Goal: Transaction & Acquisition: Purchase product/service

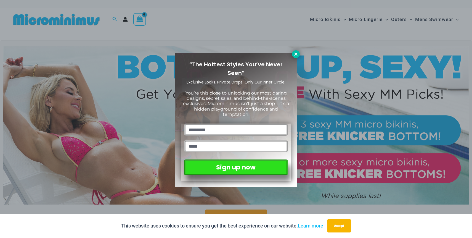
type input "**********"
click at [296, 54] on icon at bounding box center [295, 53] width 3 height 3
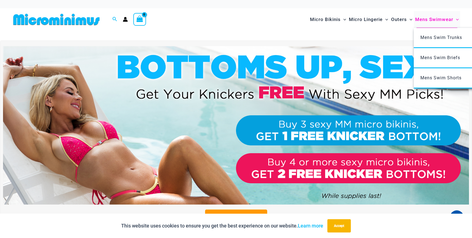
click at [435, 21] on span "Mens Swimwear" at bounding box center [434, 19] width 38 height 14
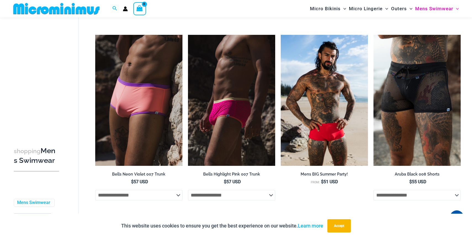
scroll to position [252, 0]
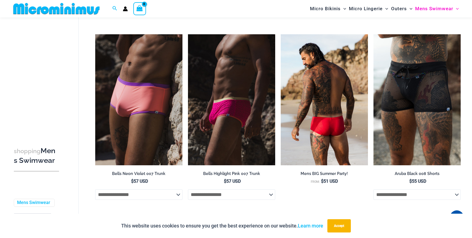
type input "**********"
click at [319, 172] on h2 "Mens BIG Summer Party!" at bounding box center [324, 173] width 87 height 5
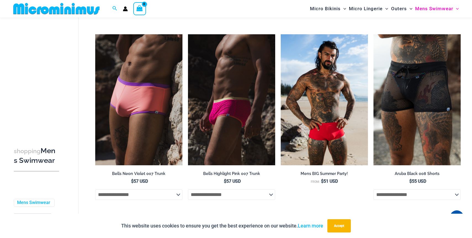
scroll to position [253, 0]
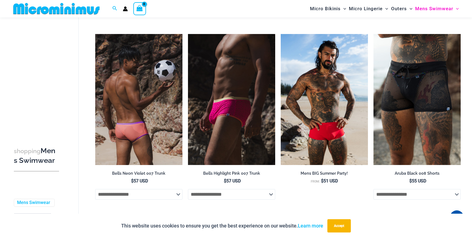
click at [176, 197] on select "**********" at bounding box center [138, 194] width 87 height 10
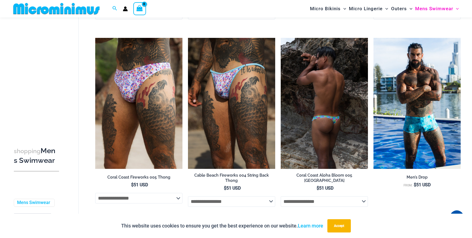
scroll to position [618, 0]
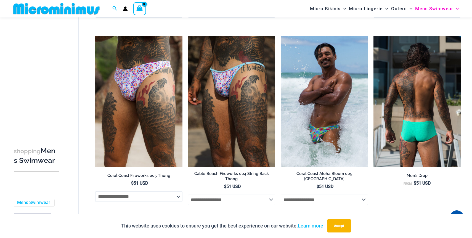
click at [410, 160] on img at bounding box center [417, 101] width 87 height 131
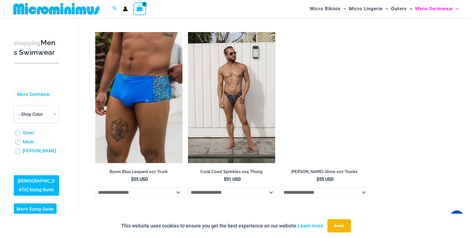
scroll to position [1180, 0]
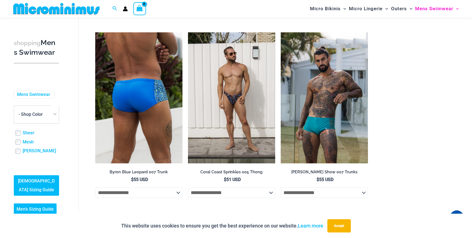
click at [141, 115] on img at bounding box center [138, 97] width 87 height 131
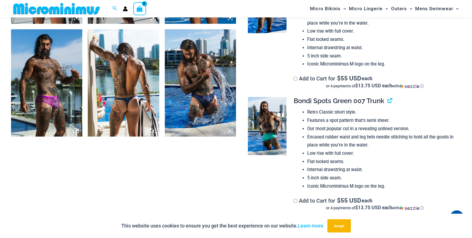
scroll to position [478, 0]
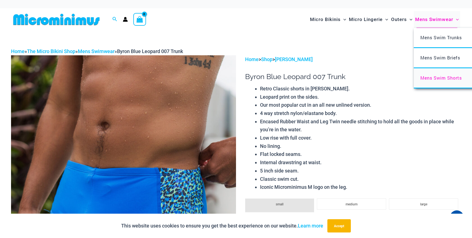
type input "**********"
click at [440, 78] on span "Mens Swim Shorts" at bounding box center [441, 78] width 41 height 6
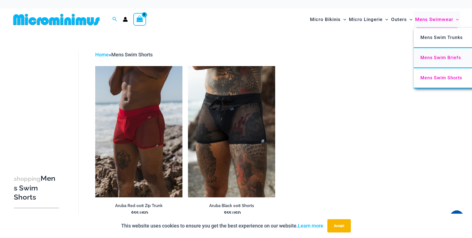
type input "**********"
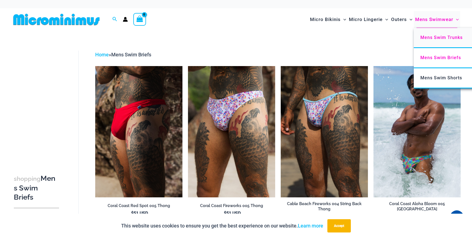
type input "**********"
click at [447, 38] on span "Mens Swim Trunks" at bounding box center [442, 37] width 42 height 5
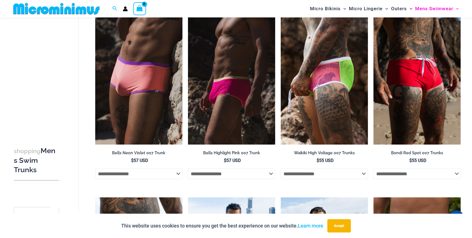
scroll to position [43, 0]
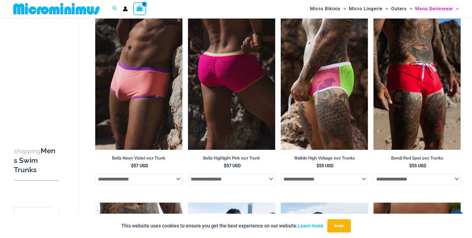
type input "**********"
click at [234, 88] on img at bounding box center [231, 84] width 87 height 131
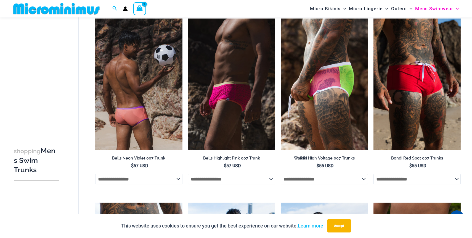
click at [136, 82] on img at bounding box center [138, 84] width 87 height 131
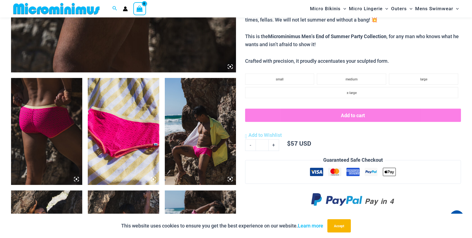
scroll to position [316, 0]
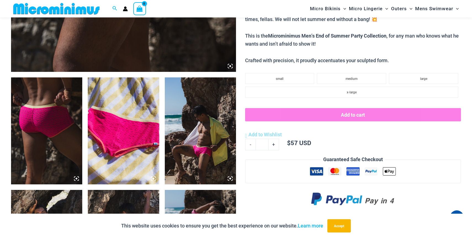
type input "**********"
click at [131, 139] on img at bounding box center [123, 130] width 71 height 107
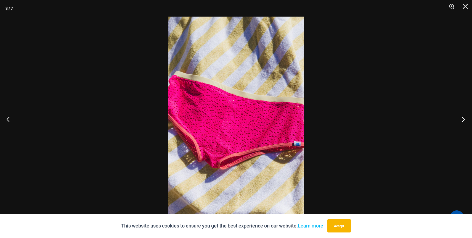
click at [465, 120] on button "Next" at bounding box center [462, 119] width 21 height 28
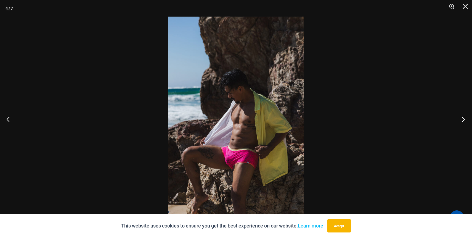
click at [465, 120] on button "Next" at bounding box center [462, 119] width 21 height 28
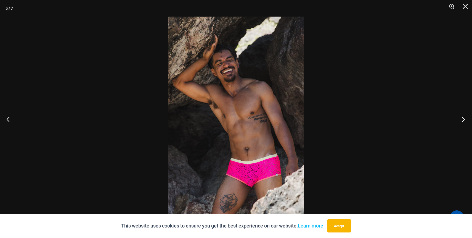
click at [467, 117] on button "Next" at bounding box center [462, 119] width 21 height 28
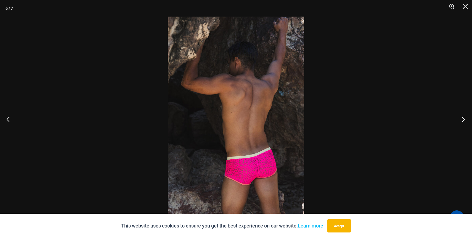
click at [467, 117] on button "Next" at bounding box center [462, 119] width 21 height 28
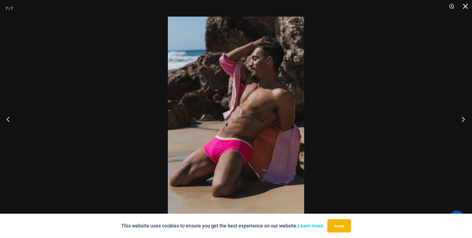
click at [467, 117] on button "Next" at bounding box center [462, 119] width 21 height 28
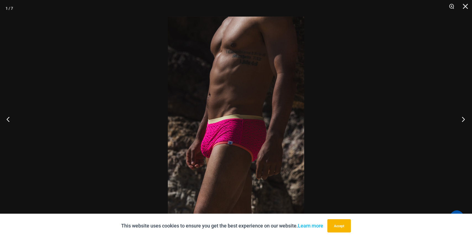
click at [467, 117] on button "Next" at bounding box center [462, 119] width 21 height 28
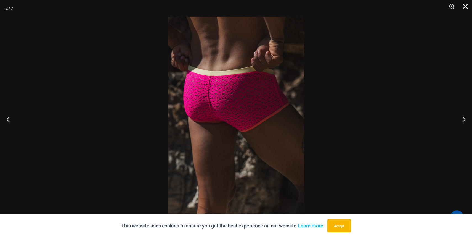
click at [465, 5] on button "Close" at bounding box center [464, 8] width 14 height 17
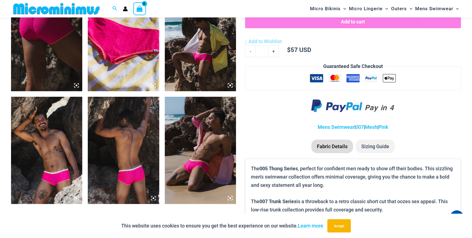
scroll to position [442, 0]
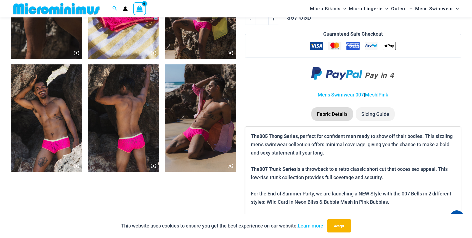
click at [370, 114] on li "Sizing Guide" at bounding box center [375, 114] width 39 height 14
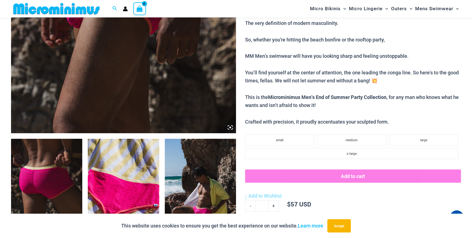
scroll to position [253, 0]
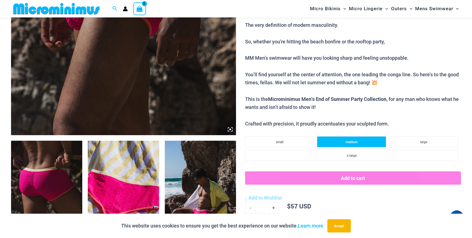
click at [341, 141] on li "medium" at bounding box center [351, 141] width 69 height 11
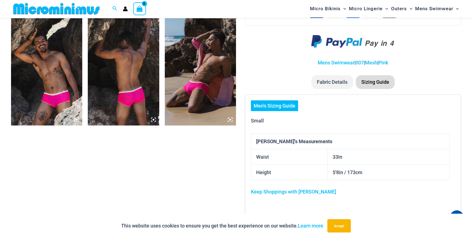
scroll to position [488, 0]
click at [278, 107] on link "Men's Sizing Guide" at bounding box center [274, 105] width 47 height 11
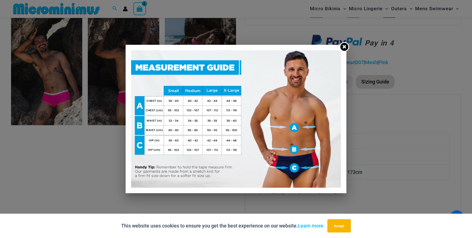
click at [346, 45] on icon at bounding box center [344, 46] width 5 height 5
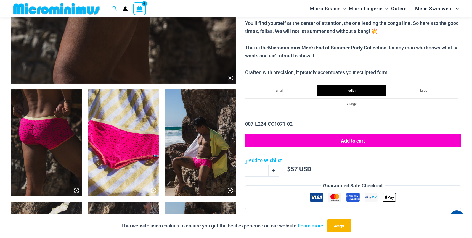
scroll to position [304, 0]
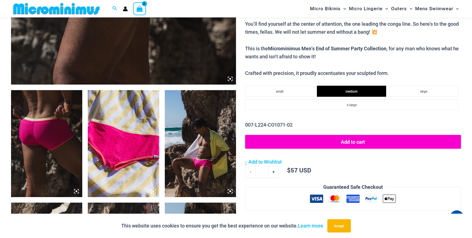
click at [322, 143] on button "Add to cart" at bounding box center [353, 142] width 216 height 14
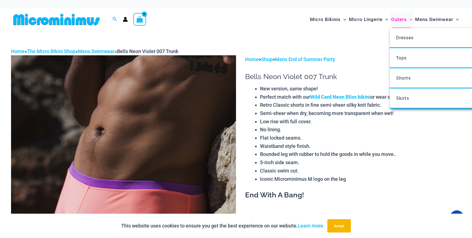
type input "**********"
click at [401, 18] on span "Outers" at bounding box center [399, 19] width 16 height 14
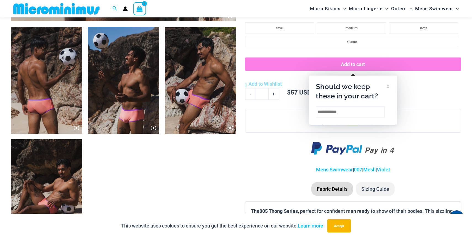
scroll to position [368, 0]
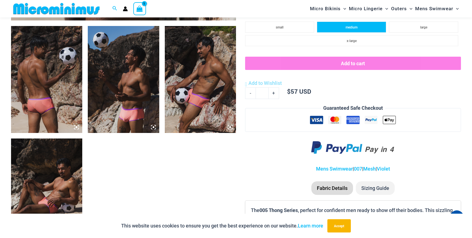
click at [341, 27] on li "medium" at bounding box center [351, 27] width 69 height 11
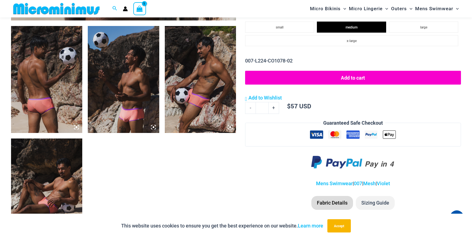
click at [337, 81] on button "Add to cart" at bounding box center [353, 78] width 216 height 14
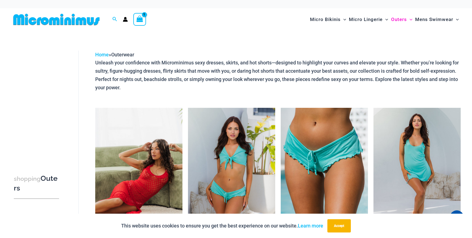
type input "**********"
click at [131, 180] on img at bounding box center [138, 173] width 87 height 131
click at [130, 207] on img at bounding box center [138, 173] width 87 height 131
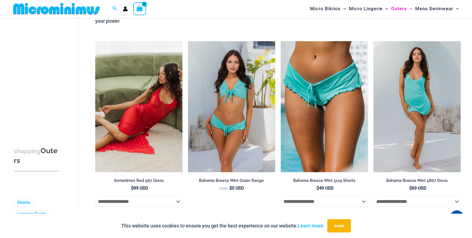
scroll to position [62, 0]
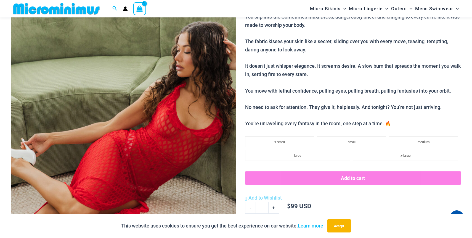
scroll to position [80, 0]
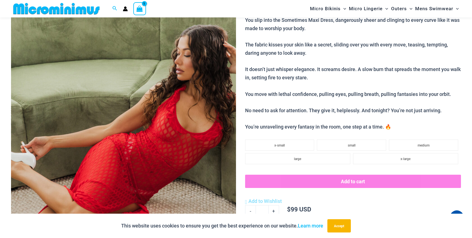
type input "**********"
click at [228, 123] on img at bounding box center [123, 139] width 225 height 338
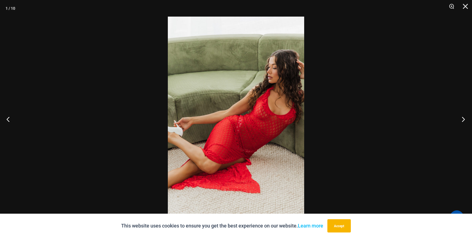
click at [460, 123] on button "Next" at bounding box center [462, 119] width 21 height 28
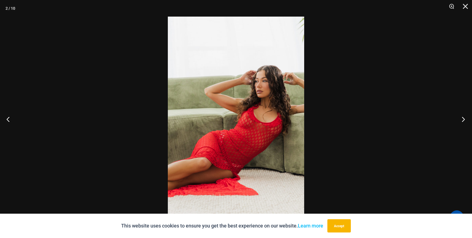
click at [460, 123] on button "Next" at bounding box center [462, 119] width 21 height 28
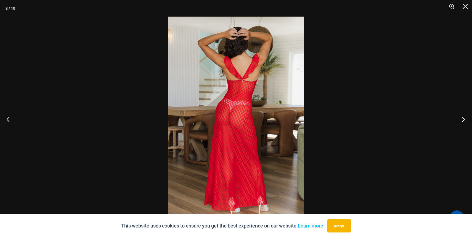
click at [460, 123] on button "Next" at bounding box center [462, 119] width 21 height 28
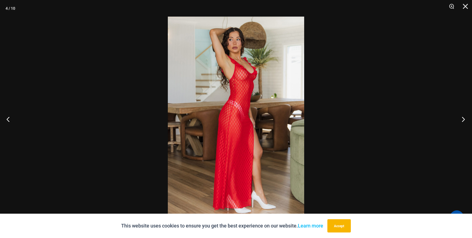
click at [460, 123] on button "Next" at bounding box center [462, 119] width 21 height 28
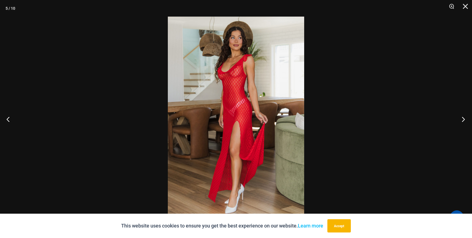
click at [460, 123] on button "Next" at bounding box center [462, 119] width 21 height 28
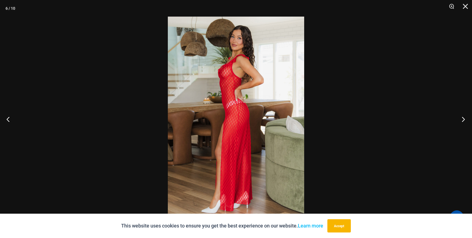
click at [460, 123] on button "Next" at bounding box center [462, 119] width 21 height 28
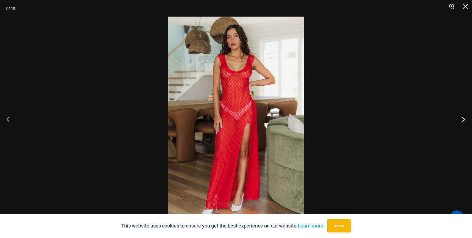
click at [460, 123] on button "Next" at bounding box center [462, 119] width 21 height 28
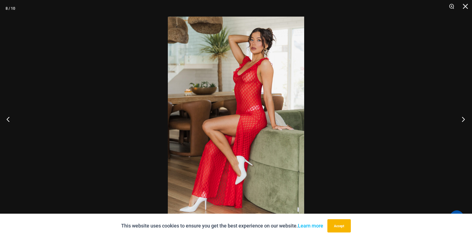
click at [460, 123] on button "Next" at bounding box center [462, 119] width 21 height 28
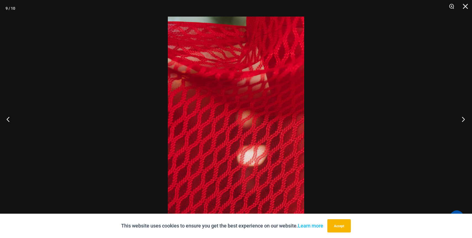
click at [460, 123] on button "Next" at bounding box center [462, 119] width 21 height 28
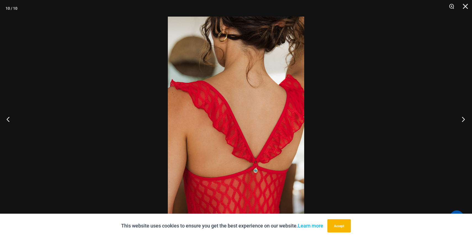
click at [460, 123] on button "Next" at bounding box center [462, 119] width 21 height 28
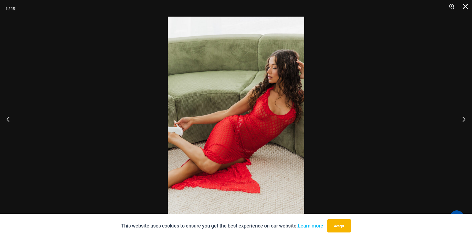
click at [466, 11] on button "Close" at bounding box center [464, 8] width 14 height 17
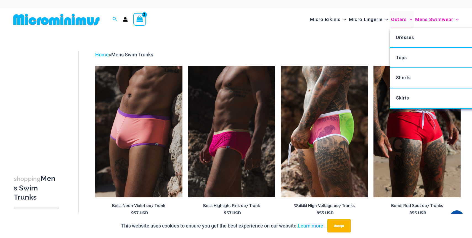
click at [395, 23] on span "Outers" at bounding box center [399, 19] width 16 height 14
click at [396, 20] on span "Outers" at bounding box center [399, 19] width 16 height 14
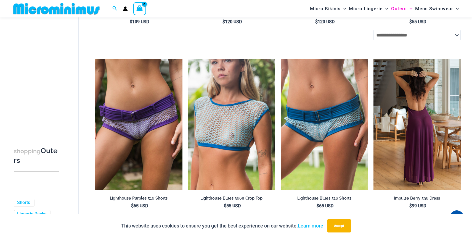
scroll to position [963, 0]
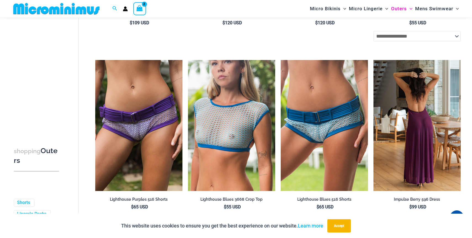
type input "**********"
click at [418, 91] on img at bounding box center [417, 125] width 87 height 131
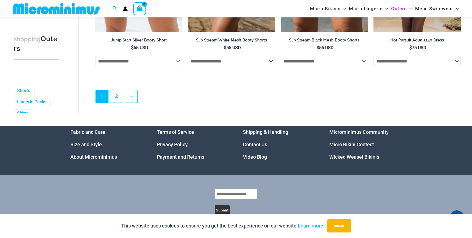
scroll to position [1490, 0]
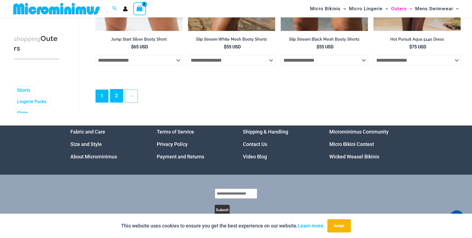
click at [121, 102] on link "2" at bounding box center [116, 95] width 12 height 13
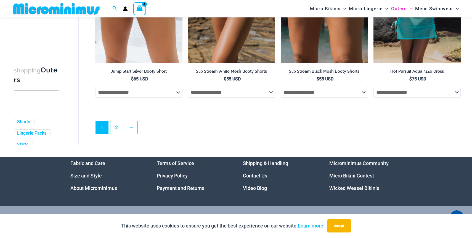
scroll to position [1460, 0]
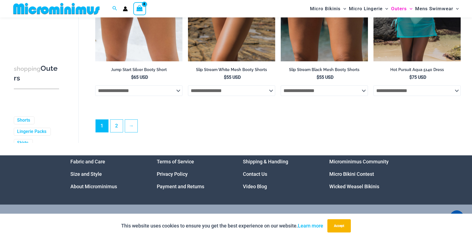
click at [113, 135] on ul "1 2 →" at bounding box center [278, 127] width 365 height 16
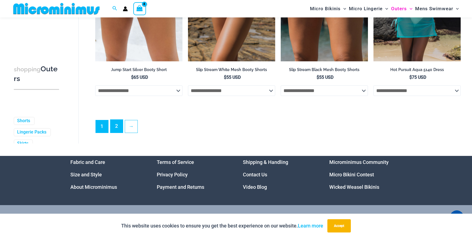
click at [115, 131] on link "2" at bounding box center [116, 126] width 12 height 13
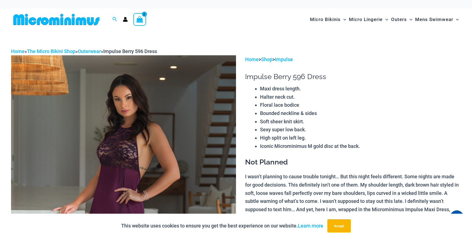
type input "**********"
click at [157, 136] on img at bounding box center [123, 224] width 225 height 338
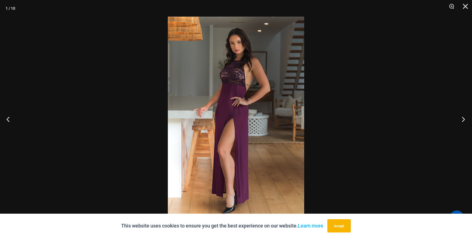
click at [464, 117] on button "Next" at bounding box center [462, 119] width 21 height 28
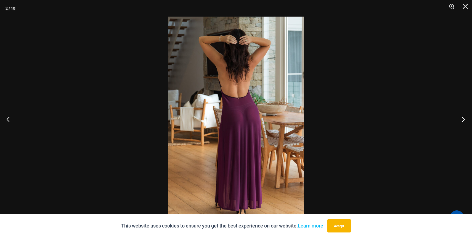
click at [464, 117] on button "Next" at bounding box center [462, 119] width 21 height 28
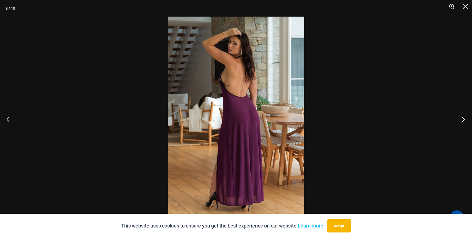
click at [464, 118] on button "Next" at bounding box center [462, 119] width 21 height 28
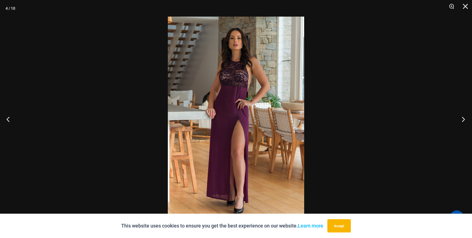
click at [466, 119] on button "Next" at bounding box center [462, 119] width 21 height 28
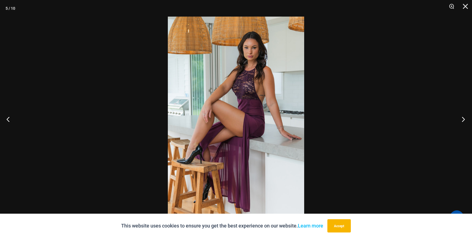
click at [467, 123] on button "Next" at bounding box center [462, 119] width 21 height 28
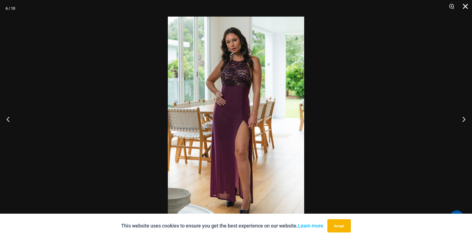
click at [468, 9] on button "Close" at bounding box center [464, 8] width 14 height 17
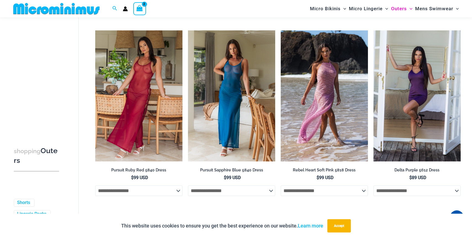
scroll to position [573, 0]
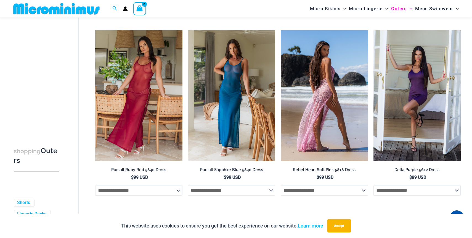
type input "**********"
click at [339, 132] on img at bounding box center [324, 95] width 87 height 131
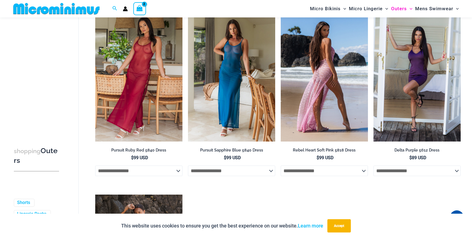
scroll to position [589, 0]
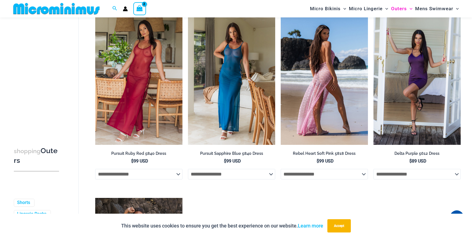
click at [322, 98] on img at bounding box center [324, 79] width 87 height 131
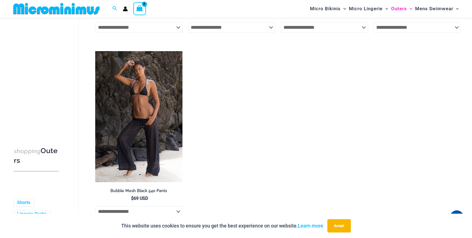
scroll to position [737, 0]
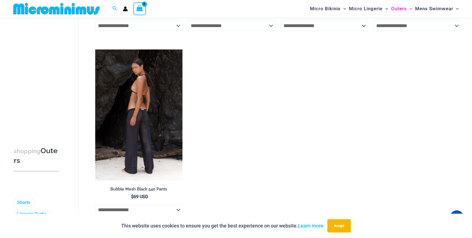
click at [144, 144] on img at bounding box center [138, 114] width 87 height 131
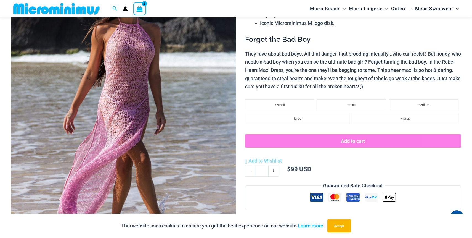
scroll to position [111, 0]
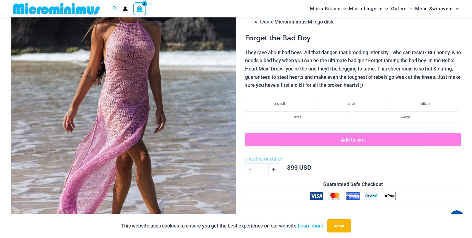
type input "**********"
click at [158, 88] on img at bounding box center [123, 108] width 225 height 338
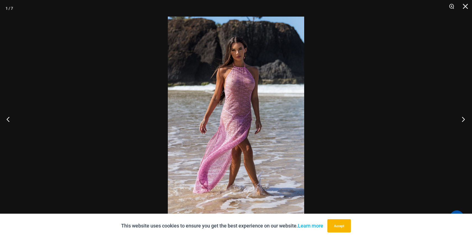
click at [462, 120] on button "Next" at bounding box center [462, 119] width 21 height 28
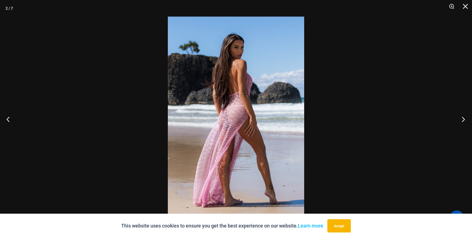
click at [462, 120] on button "Next" at bounding box center [462, 119] width 21 height 28
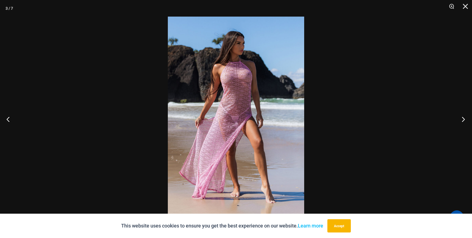
click at [462, 121] on button "Next" at bounding box center [462, 119] width 21 height 28
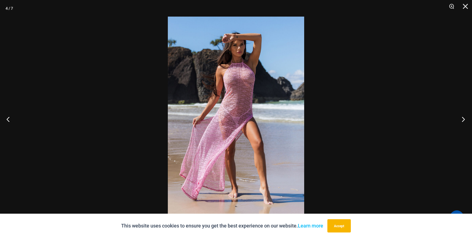
click at [462, 121] on button "Next" at bounding box center [462, 119] width 21 height 28
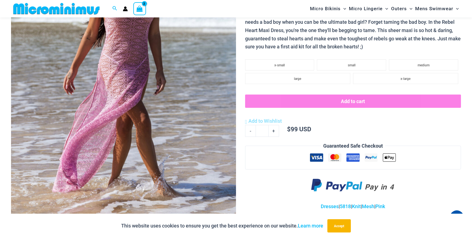
scroll to position [146, 0]
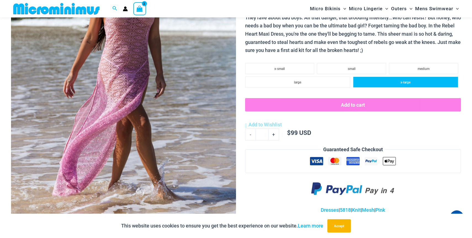
type input "**********"
click at [419, 78] on li "x-large" at bounding box center [405, 82] width 105 height 11
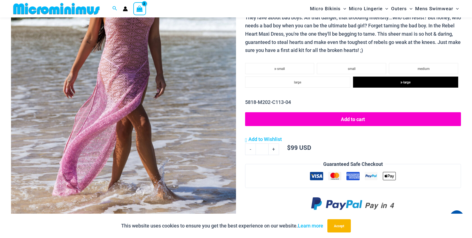
click at [346, 119] on button "Add to cart" at bounding box center [353, 119] width 216 height 14
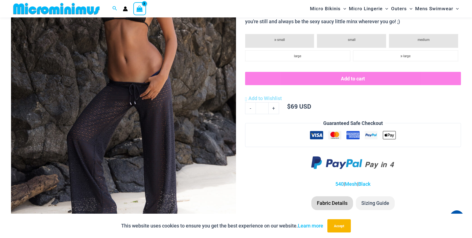
scroll to position [144, 0]
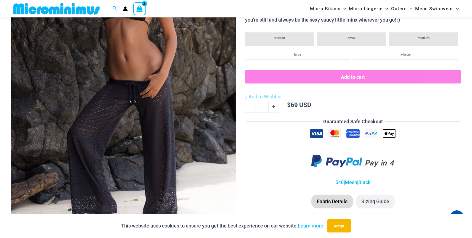
type input "**********"
click at [183, 126] on img at bounding box center [123, 76] width 225 height 338
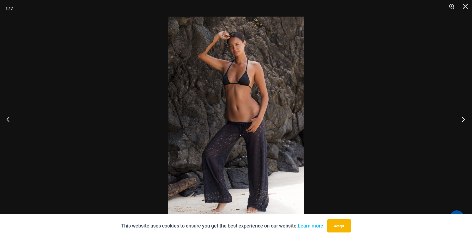
click at [465, 119] on button "Next" at bounding box center [462, 119] width 21 height 28
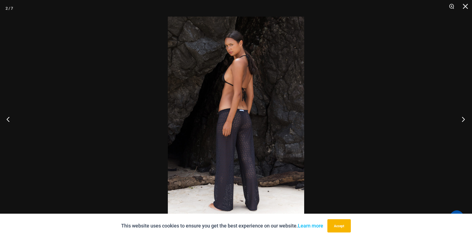
click at [465, 119] on button "Next" at bounding box center [462, 119] width 21 height 28
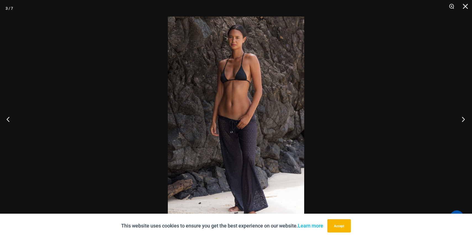
click at [465, 119] on button "Next" at bounding box center [462, 119] width 21 height 28
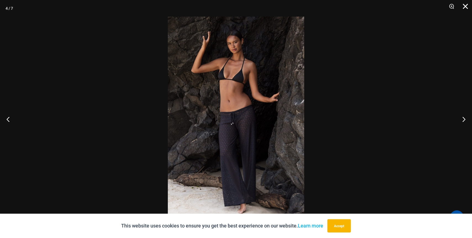
click at [468, 9] on button "Close" at bounding box center [464, 8] width 14 height 17
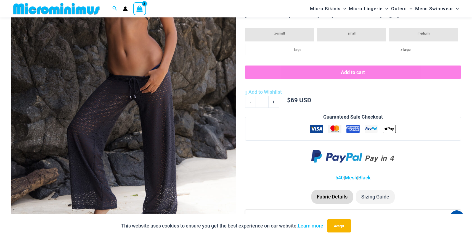
scroll to position [143, 0]
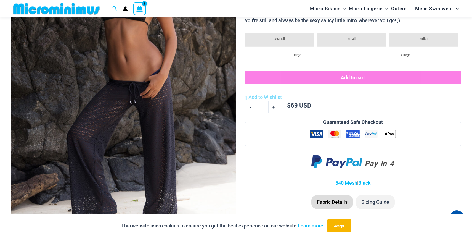
click at [375, 205] on li "Sizing Guide" at bounding box center [375, 202] width 39 height 14
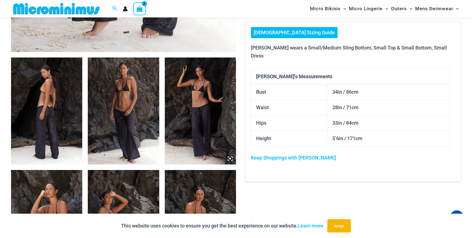
scroll to position [337, 0]
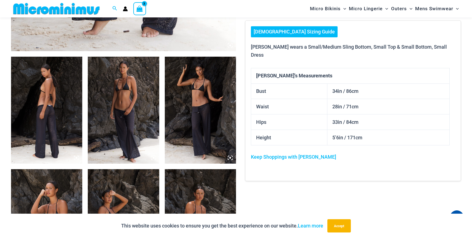
click at [275, 34] on link "[DEMOGRAPHIC_DATA] Sizing Guide" at bounding box center [294, 31] width 87 height 11
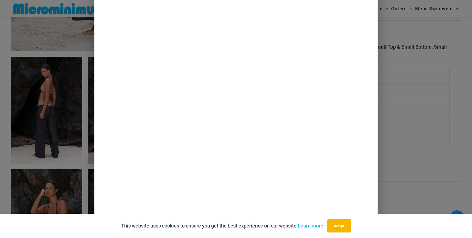
scroll to position [0, 0]
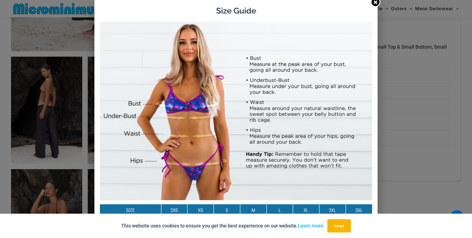
click at [376, 2] on icon at bounding box center [376, 2] width 4 height 4
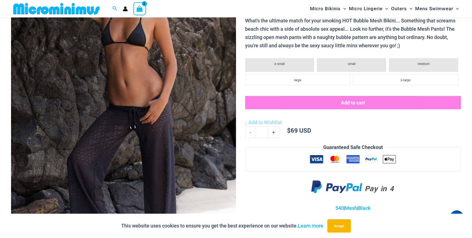
scroll to position [119, 0]
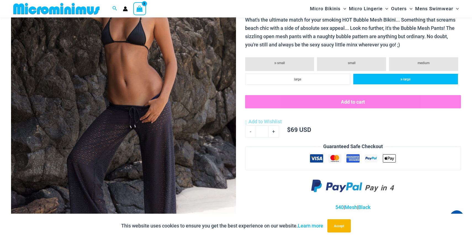
click at [381, 74] on li "x-large" at bounding box center [405, 78] width 105 height 11
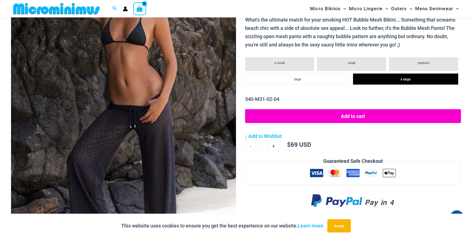
click at [351, 118] on button "Add to cart" at bounding box center [353, 116] width 216 height 14
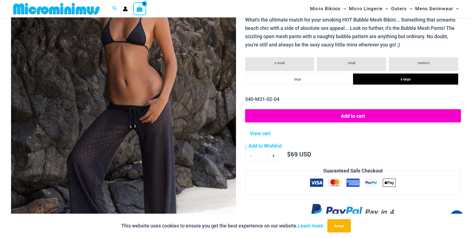
click at [141, 9] on icon "View Shopping Cart, 4 items" at bounding box center [140, 9] width 6 height 6
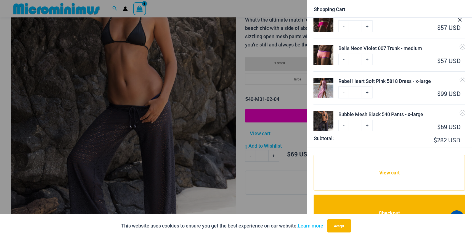
scroll to position [32, 0]
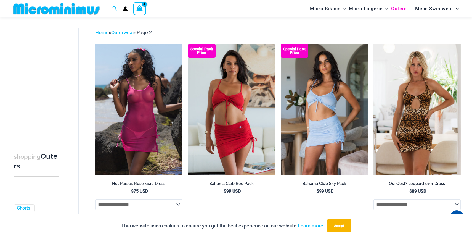
scroll to position [18, 0]
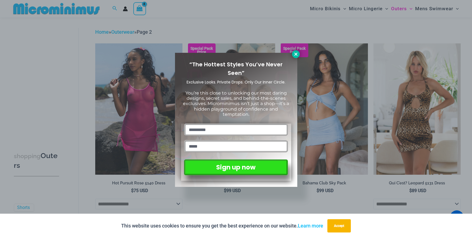
type input "**********"
click at [296, 56] on icon at bounding box center [296, 54] width 5 height 5
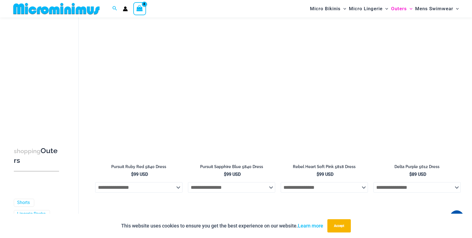
scroll to position [576, 0]
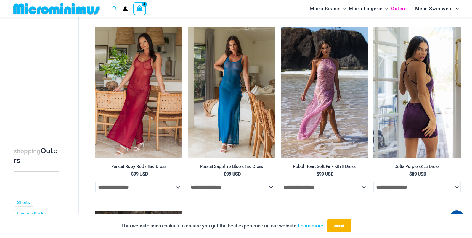
click at [408, 117] on img at bounding box center [417, 92] width 87 height 131
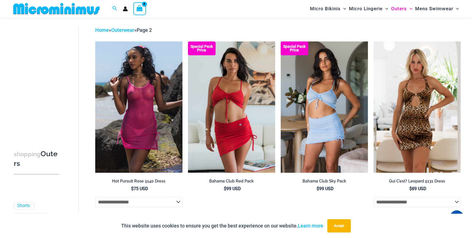
scroll to position [0, 0]
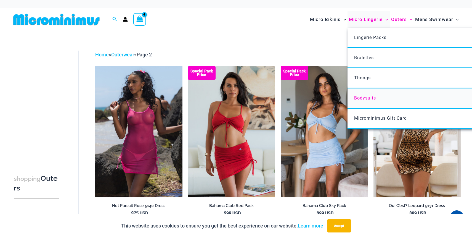
click at [365, 97] on span "Bodysuits" at bounding box center [365, 97] width 22 height 5
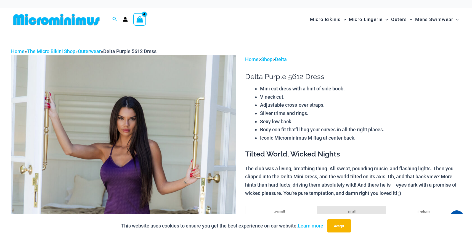
type input "**********"
click at [135, 162] on img at bounding box center [123, 224] width 225 height 338
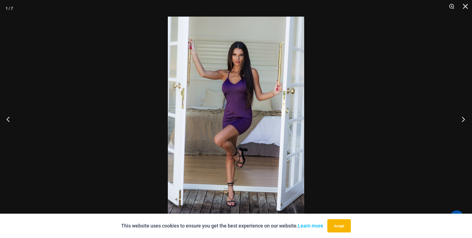
click at [463, 117] on button "Next" at bounding box center [462, 119] width 21 height 28
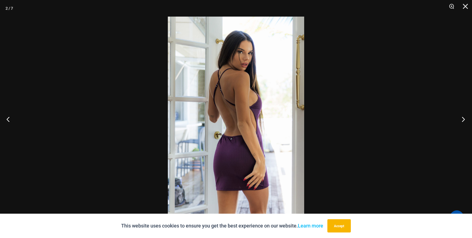
click at [463, 117] on button "Next" at bounding box center [462, 119] width 21 height 28
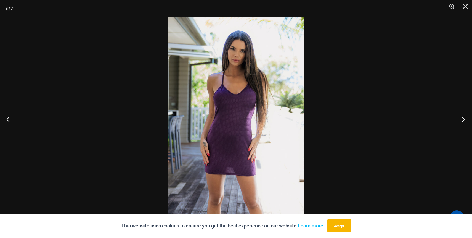
click at [463, 117] on button "Next" at bounding box center [462, 119] width 21 height 28
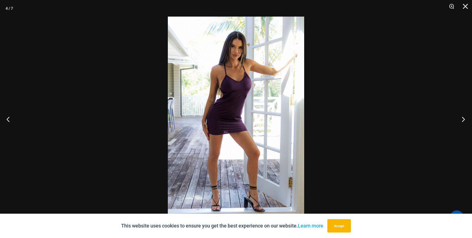
click at [463, 117] on button "Next" at bounding box center [462, 119] width 21 height 28
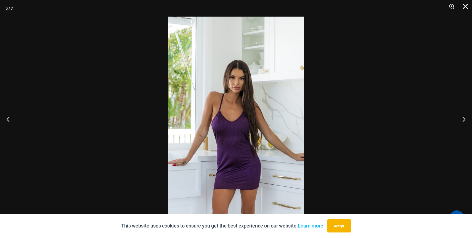
click at [465, 6] on button "Close" at bounding box center [464, 8] width 14 height 17
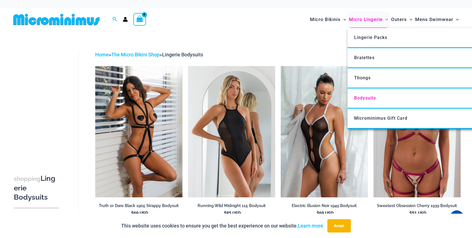
type input "**********"
click at [369, 18] on span "Micro Lingerie" at bounding box center [366, 19] width 34 height 14
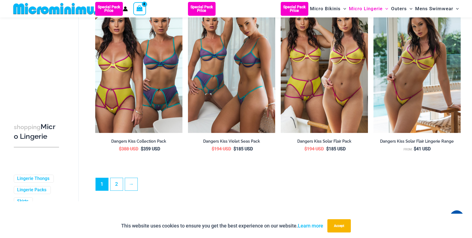
scroll to position [1381, 0]
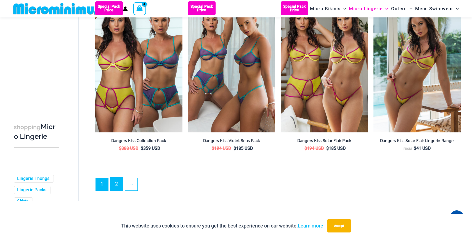
click at [119, 189] on link "2" at bounding box center [116, 183] width 12 height 13
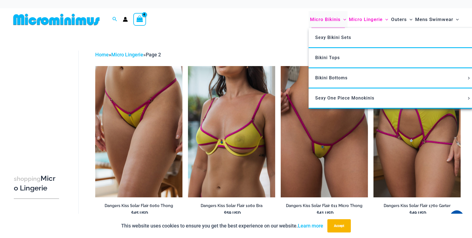
type input "**********"
click at [321, 16] on span "Micro Bikinis" at bounding box center [325, 19] width 31 height 14
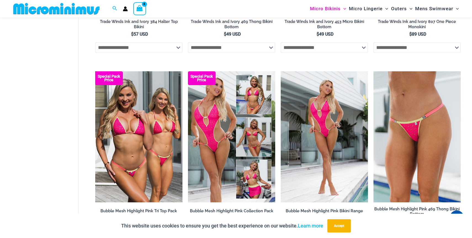
scroll to position [485, 0]
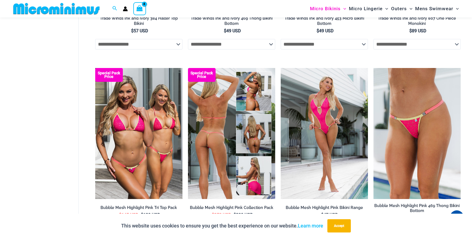
type input "**********"
click at [207, 126] on img at bounding box center [231, 133] width 87 height 131
click at [250, 176] on img at bounding box center [231, 133] width 87 height 131
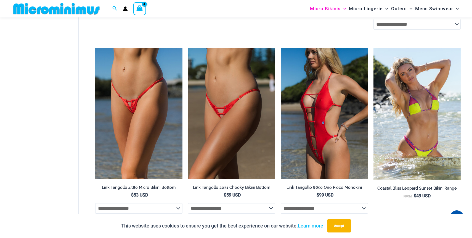
scroll to position [1419, 0]
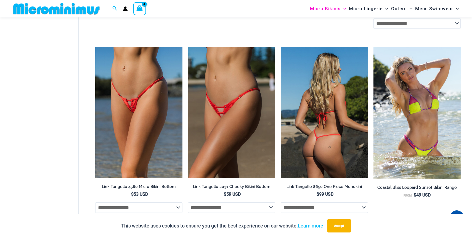
click at [325, 128] on img at bounding box center [324, 112] width 87 height 131
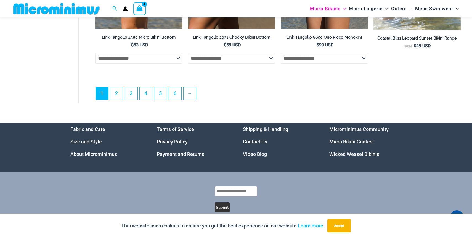
scroll to position [1573, 0]
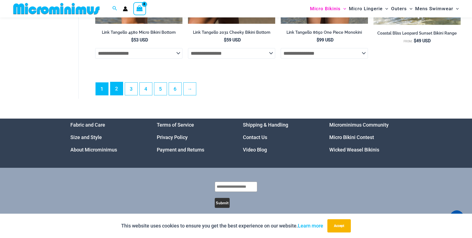
click at [117, 94] on link "2" at bounding box center [116, 88] width 12 height 13
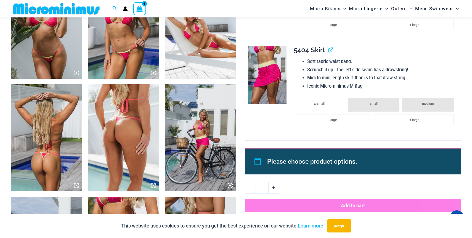
scroll to position [742, 0]
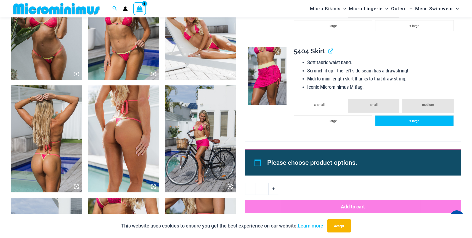
type input "**********"
click at [396, 122] on li "x-large" at bounding box center [414, 120] width 79 height 11
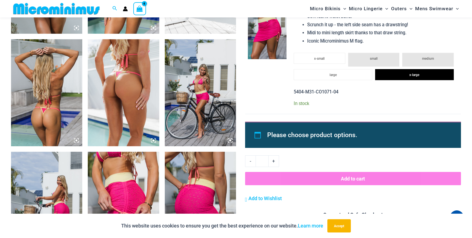
scroll to position [791, 0]
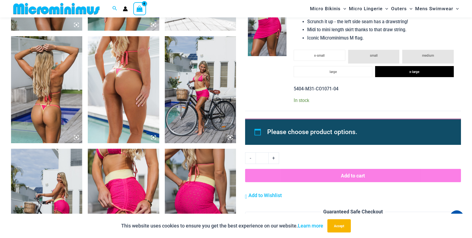
click at [334, 135] on li "Please choose product options." at bounding box center [357, 132] width 181 height 13
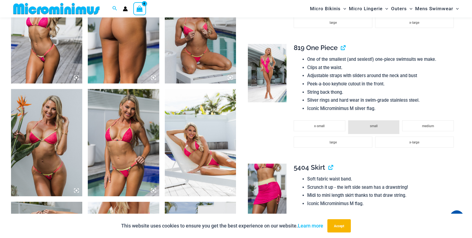
scroll to position [624, 0]
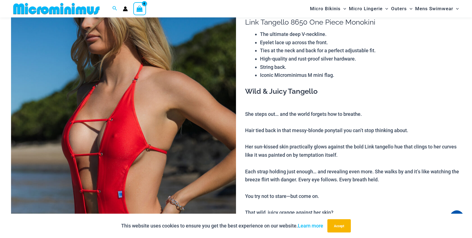
scroll to position [51, 0]
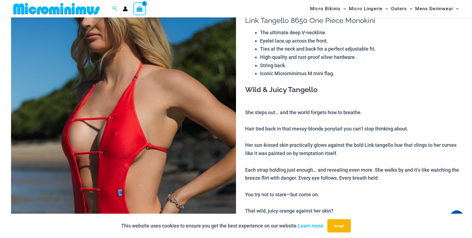
type input "**********"
click at [120, 101] on img at bounding box center [123, 168] width 225 height 338
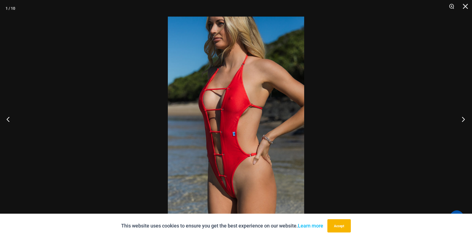
click at [463, 121] on button "Next" at bounding box center [462, 119] width 21 height 28
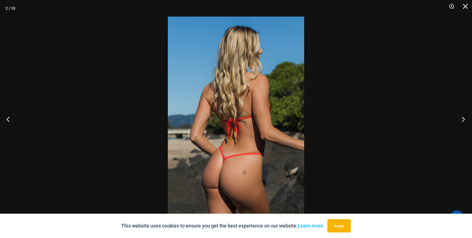
click at [463, 121] on button "Next" at bounding box center [462, 119] width 21 height 28
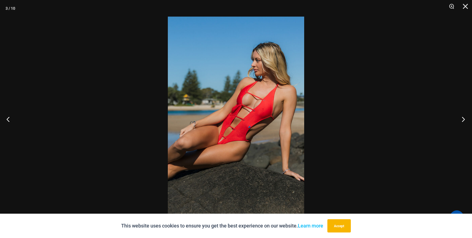
click at [463, 121] on button "Next" at bounding box center [462, 119] width 21 height 28
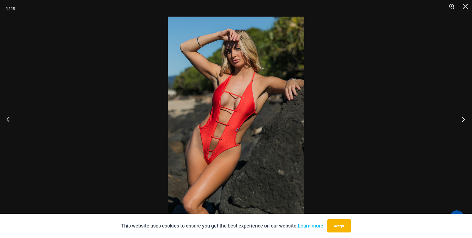
click at [463, 122] on button "Next" at bounding box center [462, 119] width 21 height 28
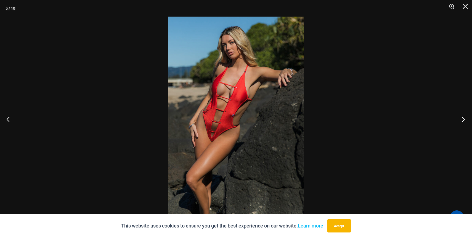
click at [463, 122] on button "Next" at bounding box center [462, 119] width 21 height 28
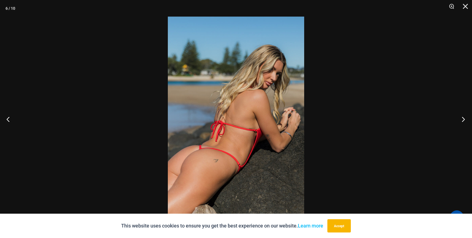
click at [463, 122] on button "Next" at bounding box center [462, 119] width 21 height 28
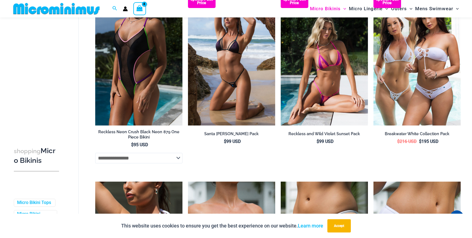
scroll to position [997, 0]
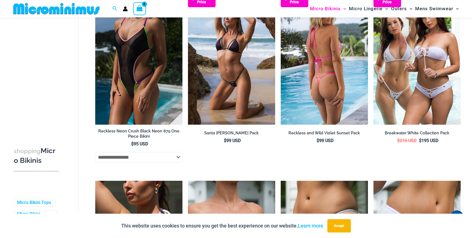
type input "**********"
click at [316, 95] on img at bounding box center [324, 58] width 87 height 131
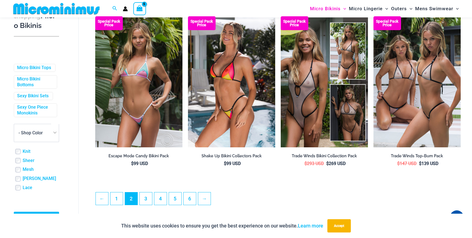
scroll to position [1349, 0]
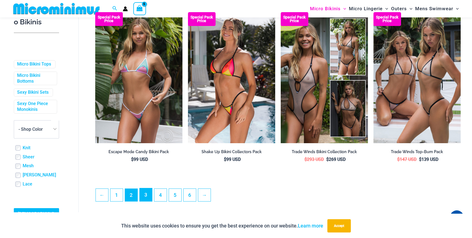
click at [146, 199] on link "3" at bounding box center [146, 194] width 12 height 13
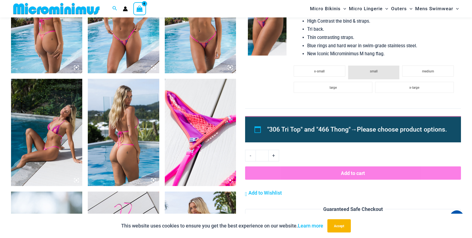
scroll to position [425, 0]
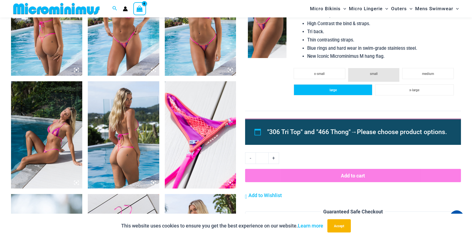
type input "**********"
click at [326, 90] on li "large" at bounding box center [333, 89] width 79 height 11
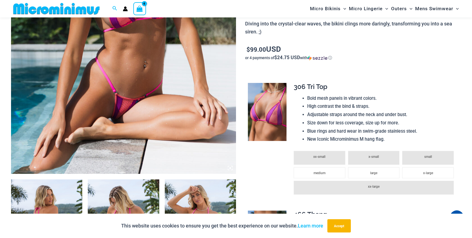
scroll to position [212, 0]
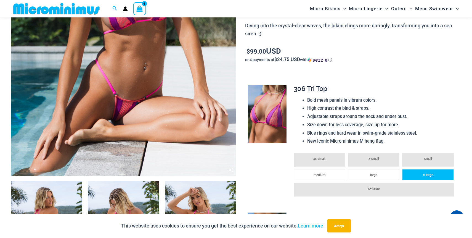
click at [425, 178] on li "x-large" at bounding box center [428, 174] width 52 height 11
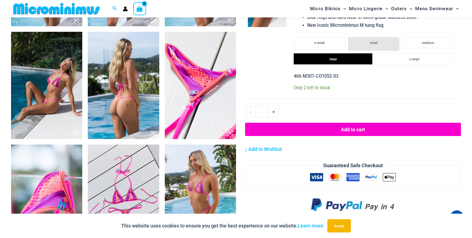
scroll to position [478, 0]
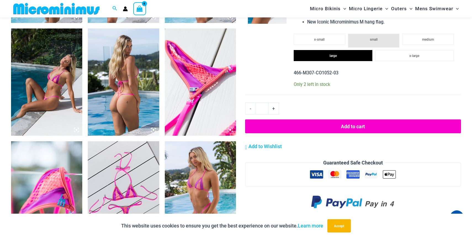
click at [367, 124] on button "Add to cart" at bounding box center [353, 126] width 216 height 14
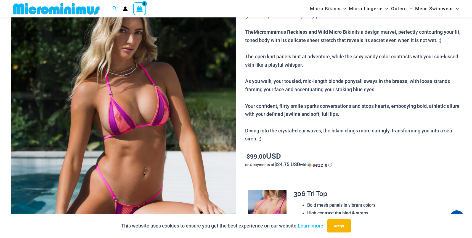
scroll to position [23, 0]
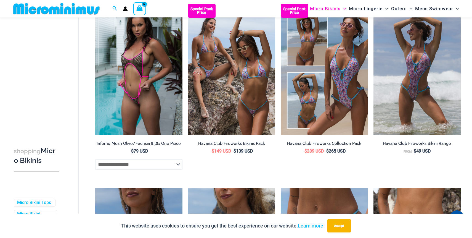
scroll to position [804, 0]
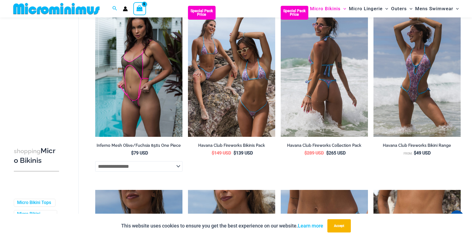
type input "**********"
click at [356, 96] on img at bounding box center [324, 71] width 87 height 131
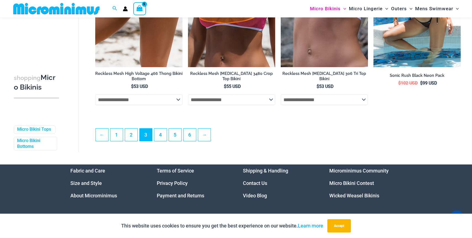
scroll to position [1433, 0]
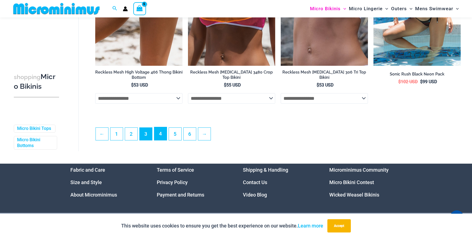
click at [165, 139] on link "4" at bounding box center [160, 133] width 12 height 13
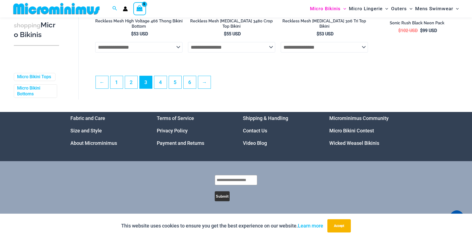
scroll to position [1490, 0]
click at [161, 85] on link "4" at bounding box center [160, 81] width 12 height 13
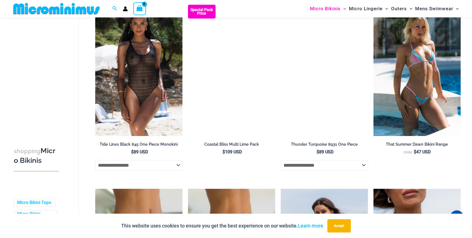
scroll to position [791, 0]
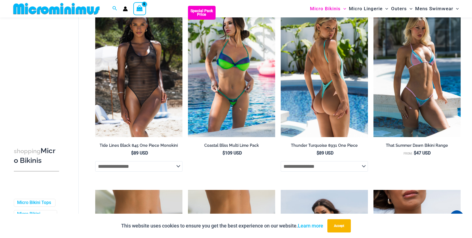
type input "**********"
click at [325, 126] on img at bounding box center [324, 71] width 87 height 131
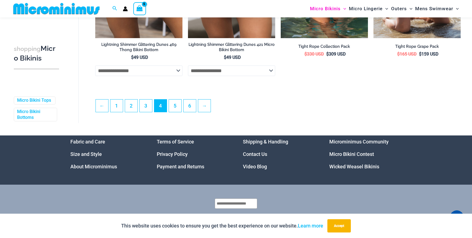
scroll to position [1452, 0]
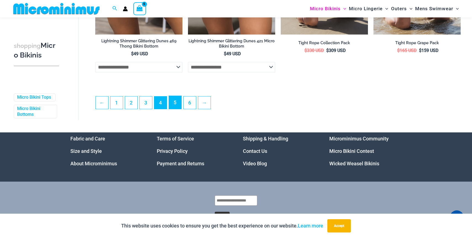
click at [178, 107] on link "5" at bounding box center [175, 102] width 12 height 13
click at [175, 109] on link "5" at bounding box center [175, 102] width 12 height 13
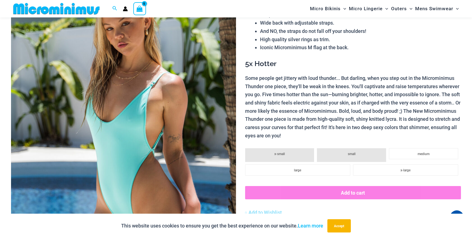
scroll to position [89, 0]
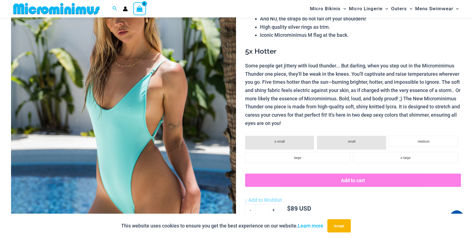
type input "**********"
click at [167, 146] on img at bounding box center [123, 130] width 225 height 338
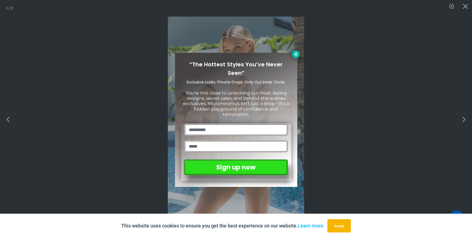
click at [297, 54] on icon at bounding box center [296, 54] width 5 height 5
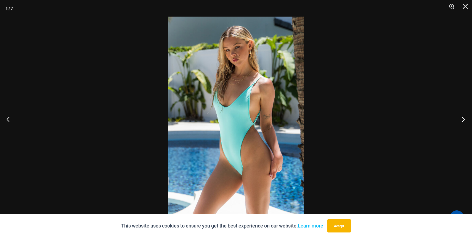
click at [465, 120] on button "Next" at bounding box center [462, 119] width 21 height 28
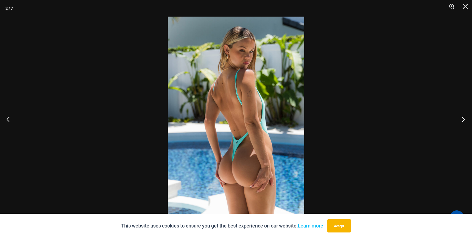
click at [465, 119] on button "Next" at bounding box center [462, 119] width 21 height 28
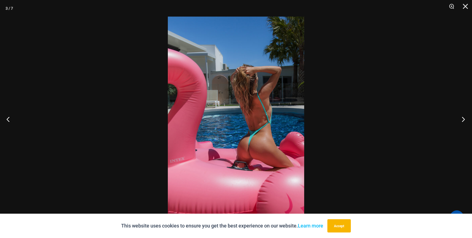
click at [465, 119] on button "Next" at bounding box center [462, 119] width 21 height 28
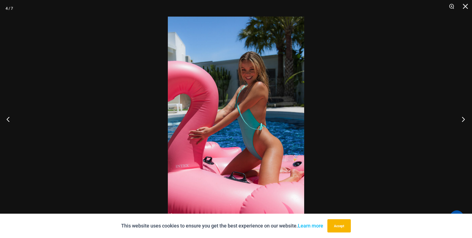
click at [465, 119] on button "Next" at bounding box center [462, 119] width 21 height 28
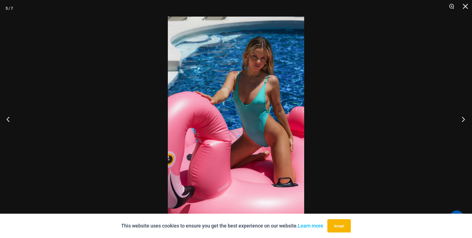
click at [465, 119] on button "Next" at bounding box center [462, 119] width 21 height 28
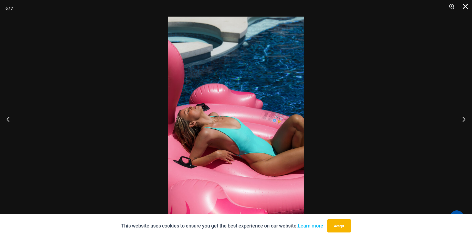
click at [466, 9] on button "Close" at bounding box center [464, 8] width 14 height 17
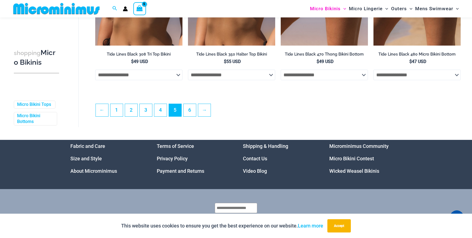
scroll to position [1433, 0]
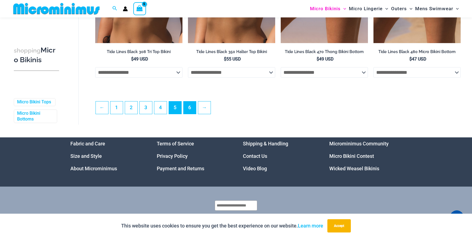
type input "**********"
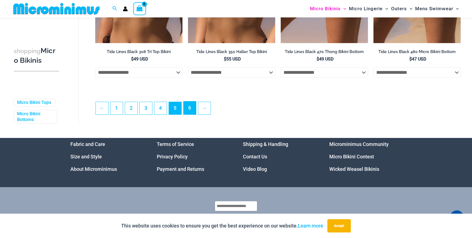
click at [192, 113] on link "6" at bounding box center [190, 107] width 12 height 13
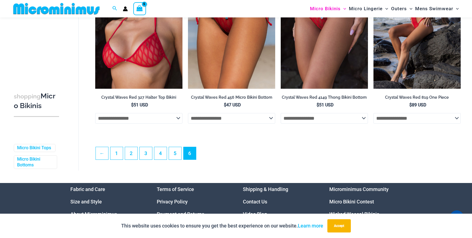
scroll to position [1036, 0]
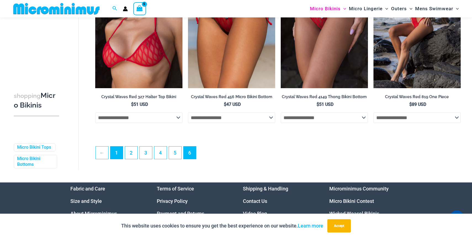
type input "**********"
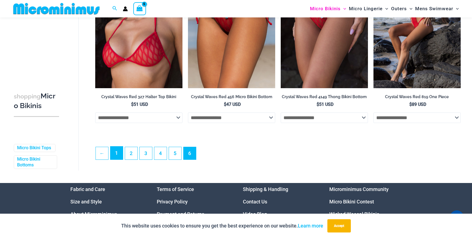
click at [118, 159] on link "1" at bounding box center [116, 152] width 12 height 13
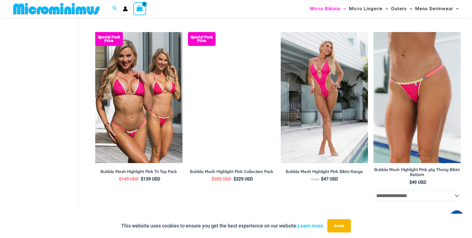
scroll to position [524, 0]
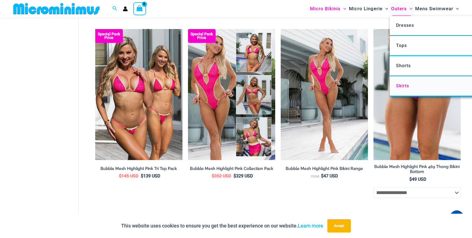
type input "**********"
click at [402, 84] on span "Skirts" at bounding box center [402, 85] width 13 height 5
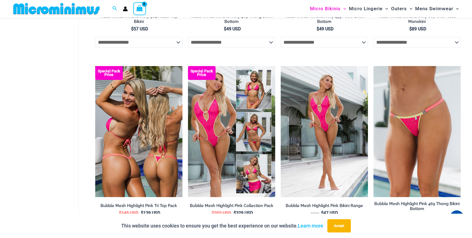
scroll to position [486, 0]
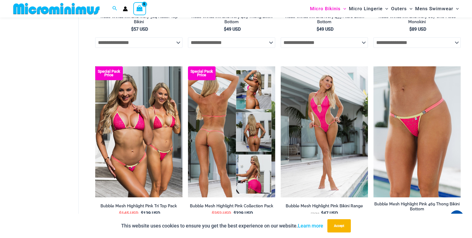
click at [253, 179] on img at bounding box center [231, 131] width 87 height 131
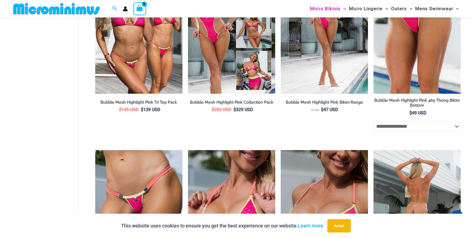
scroll to position [541, 0]
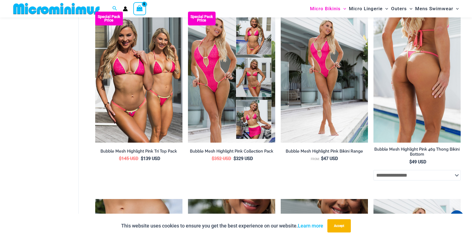
click at [394, 178] on select "**********" at bounding box center [417, 175] width 87 height 10
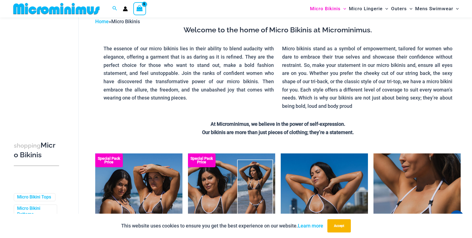
scroll to position [0, 0]
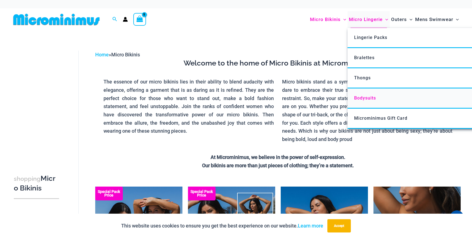
click at [367, 102] on link "Bodysuits" at bounding box center [430, 98] width 164 height 20
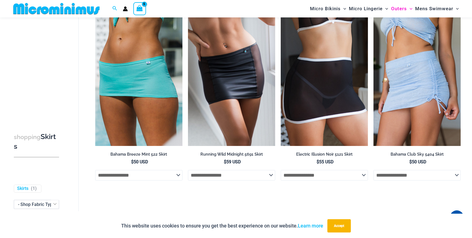
scroll to position [49, 0]
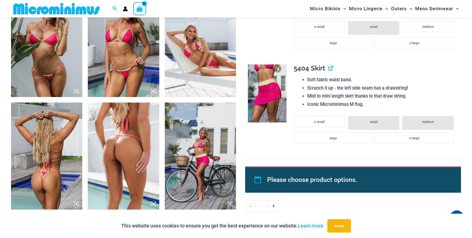
scroll to position [725, 0]
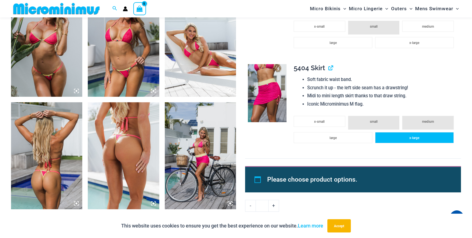
type input "**********"
click at [437, 137] on li "x-large" at bounding box center [414, 137] width 79 height 11
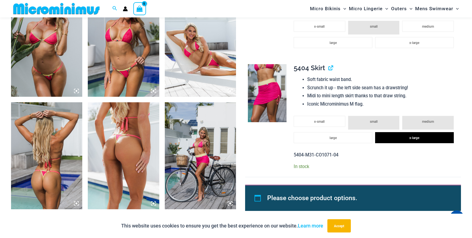
click at [267, 106] on img at bounding box center [267, 93] width 39 height 58
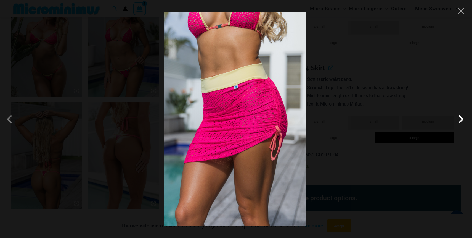
click at [462, 120] on span at bounding box center [461, 119] width 17 height 17
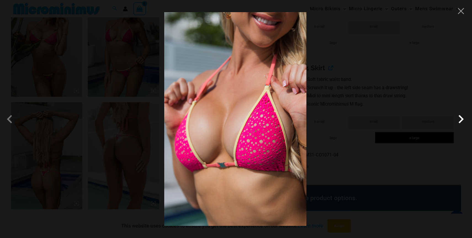
click at [462, 120] on span at bounding box center [461, 119] width 17 height 17
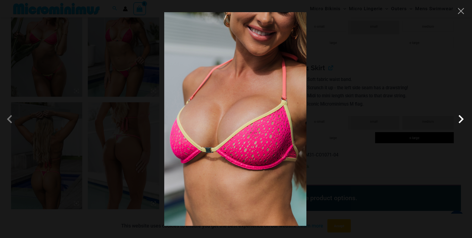
click at [462, 120] on span at bounding box center [461, 119] width 17 height 17
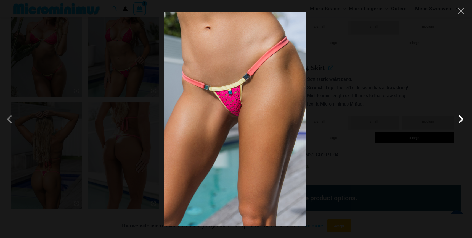
click at [462, 120] on span at bounding box center [461, 119] width 17 height 17
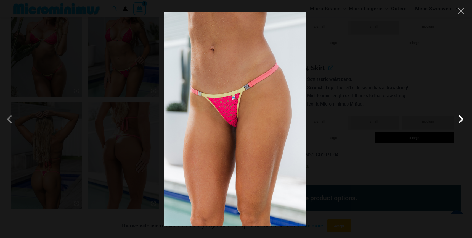
click at [462, 120] on span at bounding box center [461, 119] width 17 height 17
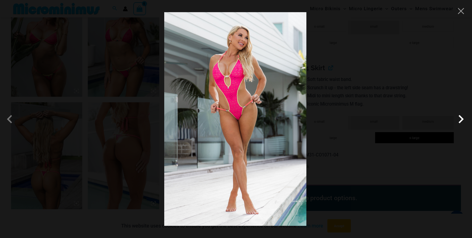
click at [463, 120] on span at bounding box center [461, 119] width 17 height 17
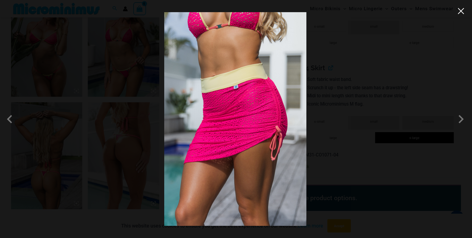
click at [463, 12] on button "Close" at bounding box center [461, 11] width 8 height 8
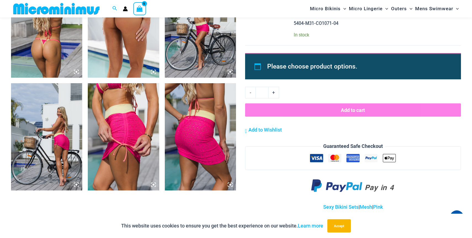
scroll to position [858, 0]
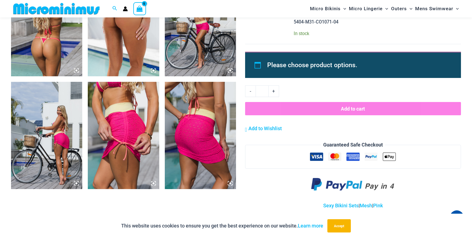
click at [328, 109] on button "Add to cart" at bounding box center [353, 108] width 216 height 13
click at [295, 68] on li "Please choose product options." at bounding box center [357, 65] width 181 height 13
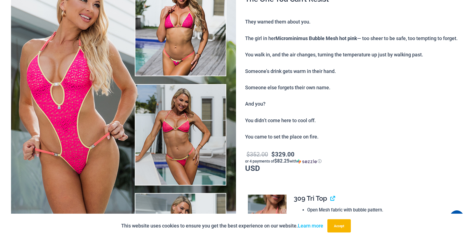
scroll to position [0, 0]
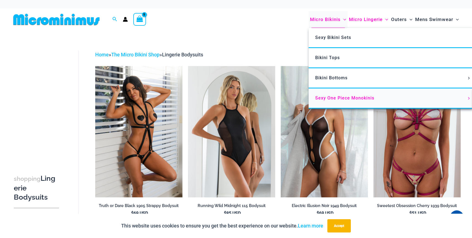
type input "**********"
click at [335, 99] on span "Sexy One Piece Monokinis" at bounding box center [344, 97] width 59 height 5
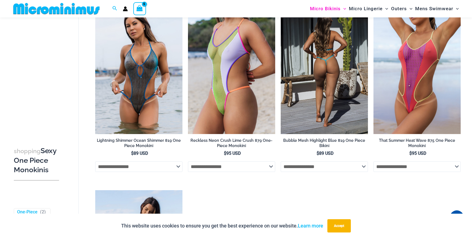
scroll to position [804, 0]
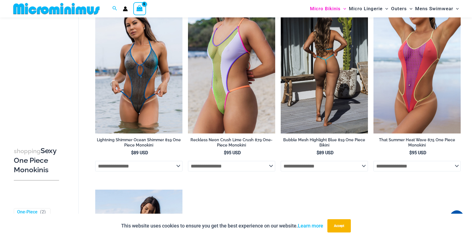
type input "**********"
click at [338, 168] on select "**********" at bounding box center [324, 166] width 87 height 10
click at [281, 163] on select "**********" at bounding box center [324, 166] width 87 height 10
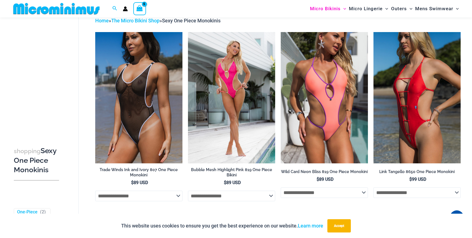
scroll to position [0, 0]
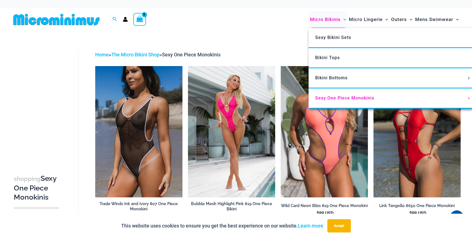
click at [318, 19] on span "Micro Bikinis" at bounding box center [325, 19] width 31 height 14
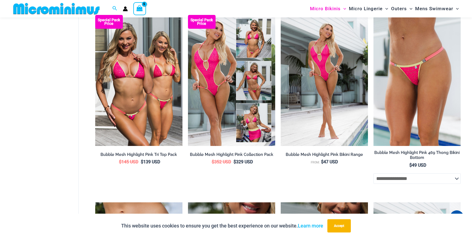
scroll to position [538, 0]
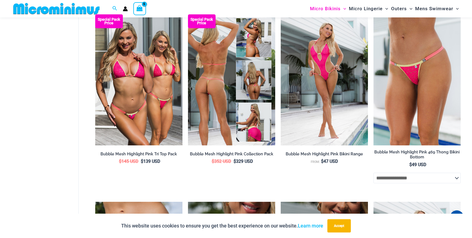
type input "**********"
click at [226, 119] on img at bounding box center [231, 79] width 87 height 131
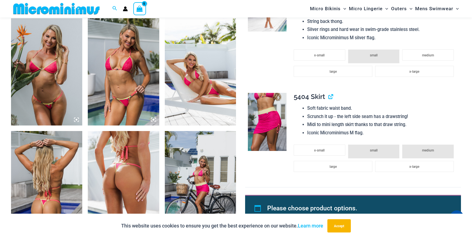
scroll to position [698, 0]
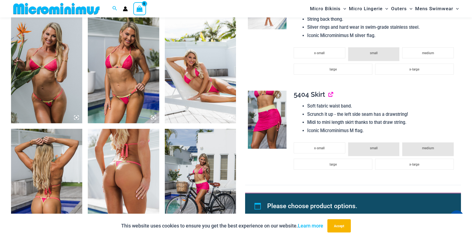
type input "**********"
click at [329, 95] on link "View product" at bounding box center [329, 94] width 0 height 8
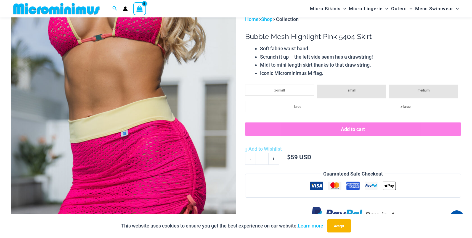
scroll to position [36, 0]
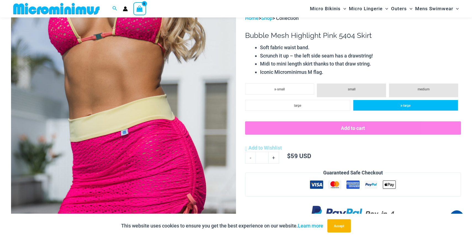
type input "**********"
click at [401, 104] on span "x-large" at bounding box center [406, 106] width 10 height 4
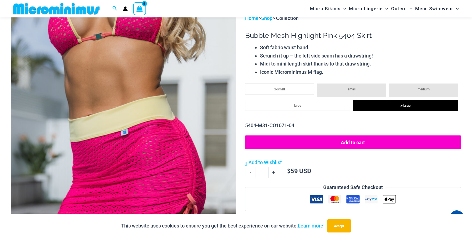
click at [352, 144] on button "Add to cart" at bounding box center [353, 142] width 216 height 14
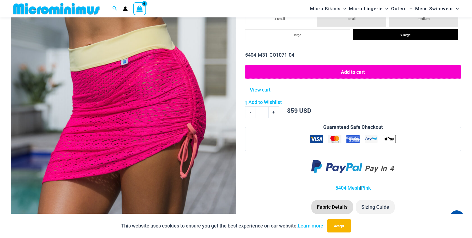
scroll to position [106, 0]
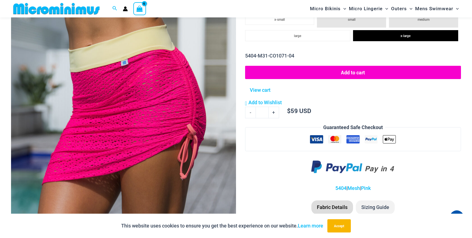
click at [143, 122] on img at bounding box center [123, 113] width 225 height 338
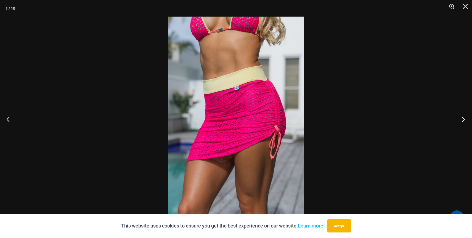
click at [463, 118] on button "Next" at bounding box center [462, 119] width 21 height 28
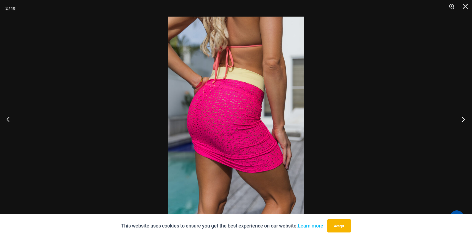
click at [463, 118] on button "Next" at bounding box center [462, 119] width 21 height 28
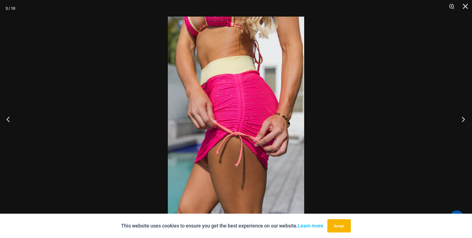
click at [463, 118] on button "Next" at bounding box center [462, 119] width 21 height 28
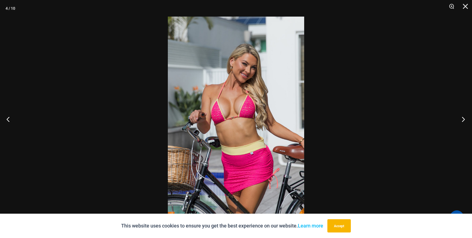
click at [463, 118] on button "Next" at bounding box center [462, 119] width 21 height 28
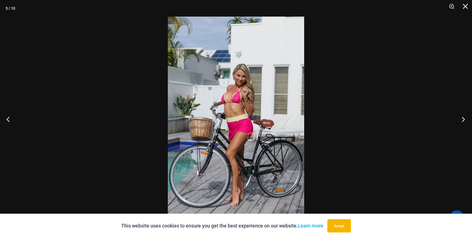
click at [463, 118] on button "Next" at bounding box center [462, 119] width 21 height 28
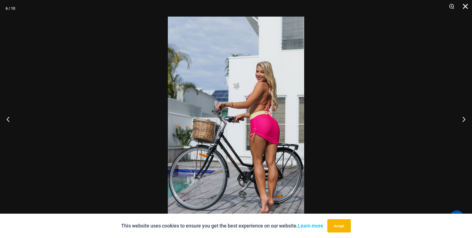
click at [467, 7] on button "Close" at bounding box center [464, 8] width 14 height 17
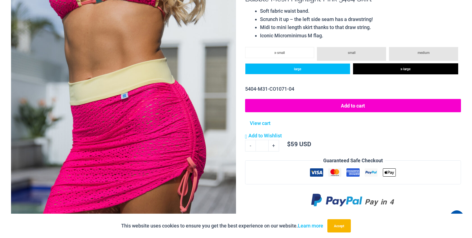
scroll to position [0, 0]
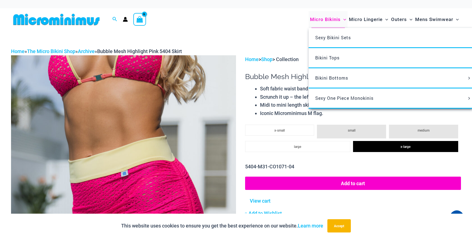
click at [322, 17] on span "Micro Bikinis" at bounding box center [325, 19] width 31 height 14
